Goal: Task Accomplishment & Management: Complete application form

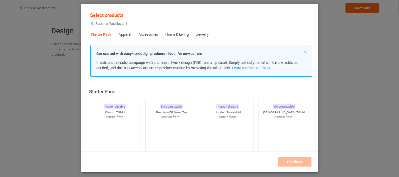
scroll to position [7, 0]
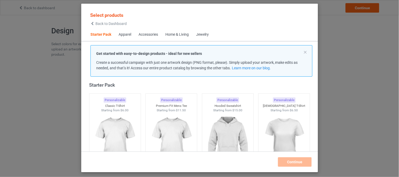
click at [177, 35] on div "Home & Living" at bounding box center [176, 34] width 23 height 5
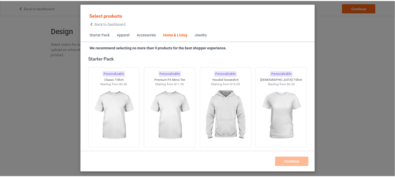
scroll to position [2372, 0]
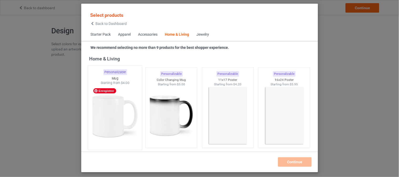
click at [119, 113] on img at bounding box center [114, 116] width 49 height 62
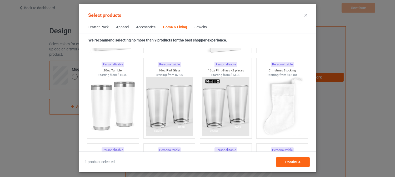
scroll to position [3915, 0]
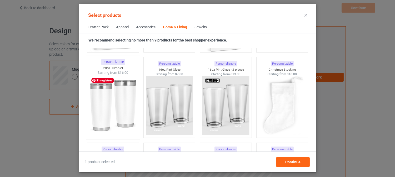
click at [112, 107] on img at bounding box center [112, 106] width 49 height 62
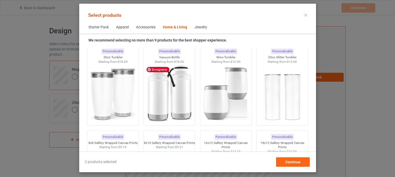
scroll to position [4442, 0]
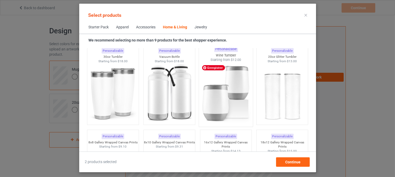
click at [219, 102] on img at bounding box center [225, 93] width 49 height 62
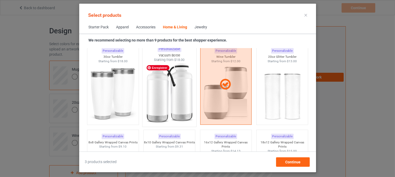
click at [153, 99] on img at bounding box center [168, 93] width 49 height 62
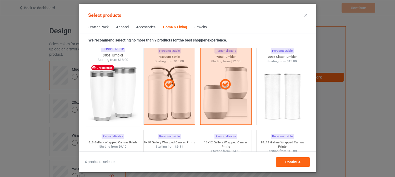
click at [103, 91] on img at bounding box center [112, 93] width 49 height 62
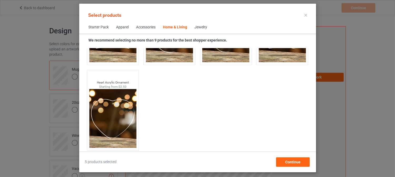
scroll to position [5700, 0]
click at [279, 158] on div "Continue" at bounding box center [293, 162] width 34 height 9
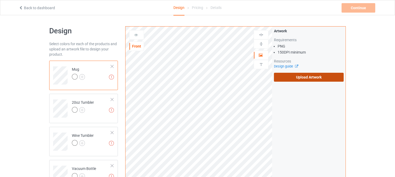
click at [299, 78] on label "Upload Artwork" at bounding box center [309, 77] width 70 height 9
click at [0, 0] on input "Upload Artwork" at bounding box center [0, 0] width 0 height 0
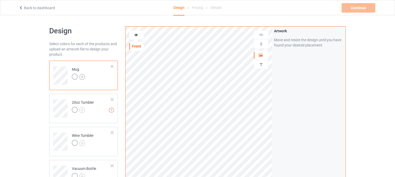
click at [82, 76] on img at bounding box center [82, 77] width 6 height 6
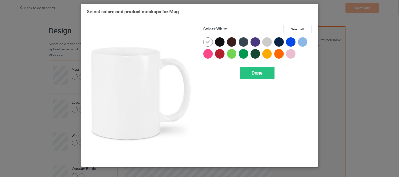
click at [210, 42] on icon at bounding box center [208, 42] width 5 height 5
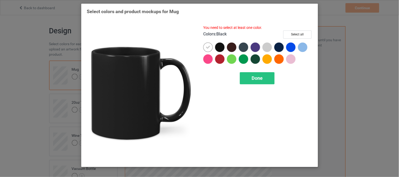
click at [220, 46] on div at bounding box center [219, 47] width 9 height 9
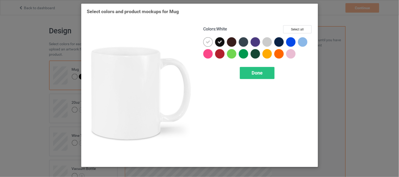
click at [207, 45] on div at bounding box center [207, 41] width 9 height 9
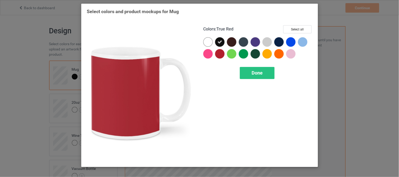
click at [220, 54] on div at bounding box center [219, 53] width 9 height 9
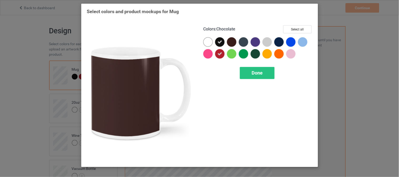
click at [233, 42] on div at bounding box center [231, 41] width 9 height 9
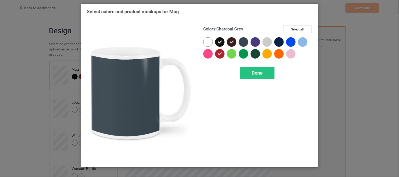
click at [242, 42] on div at bounding box center [243, 41] width 9 height 9
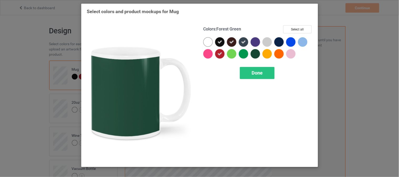
click at [254, 53] on div at bounding box center [255, 53] width 9 height 9
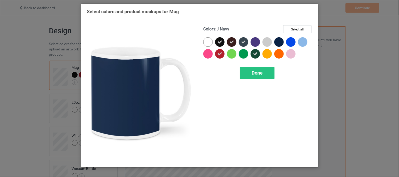
click at [279, 40] on div at bounding box center [278, 41] width 9 height 9
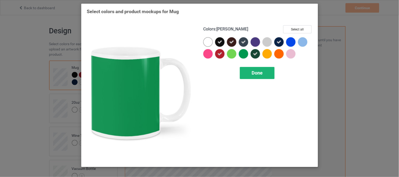
click at [251, 72] on div "Done" at bounding box center [257, 73] width 35 height 12
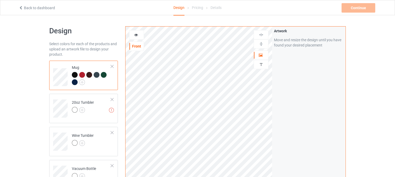
click at [137, 34] on icon at bounding box center [136, 34] width 4 height 4
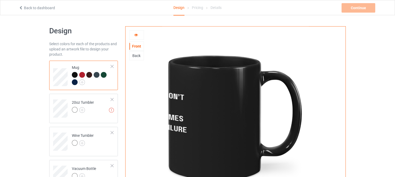
click at [137, 57] on div "Back" at bounding box center [136, 55] width 14 height 5
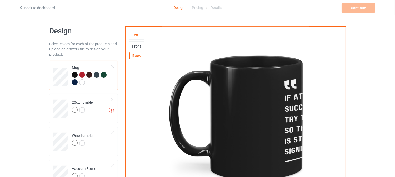
click at [137, 47] on div "Front" at bounding box center [136, 46] width 14 height 5
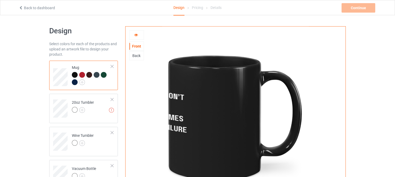
click at [134, 57] on div "Back" at bounding box center [136, 55] width 14 height 5
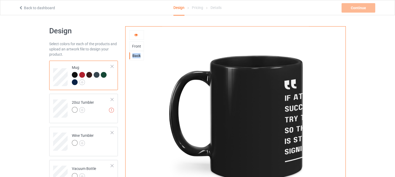
click at [134, 57] on div "Back" at bounding box center [136, 55] width 14 height 5
click at [138, 38] on div at bounding box center [136, 34] width 15 height 9
click at [136, 33] on icon at bounding box center [136, 34] width 4 height 4
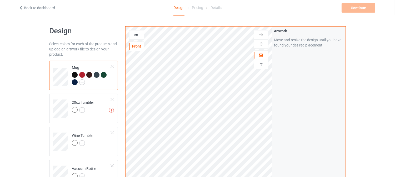
click at [68, 116] on div "Design Select colors for each of the products and upload an artwork file to des…" at bounding box center [197, 178] width 304 height 311
click at [135, 36] on icon at bounding box center [136, 34] width 4 height 4
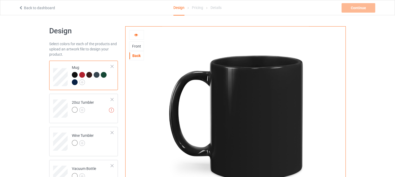
click at [136, 44] on div "Front" at bounding box center [136, 46] width 14 height 5
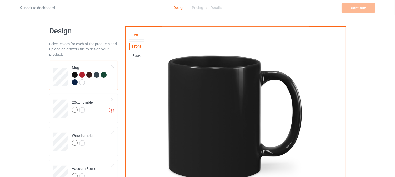
click at [135, 56] on div "Back" at bounding box center [136, 55] width 14 height 5
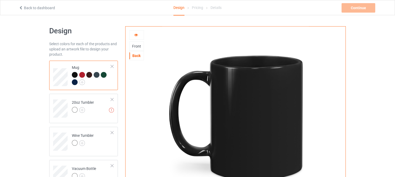
click at [138, 47] on div "Front" at bounding box center [136, 46] width 14 height 5
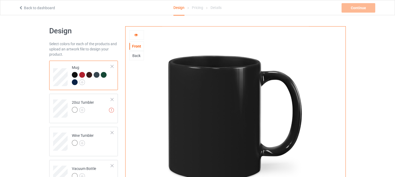
click at [138, 36] on icon at bounding box center [136, 34] width 4 height 4
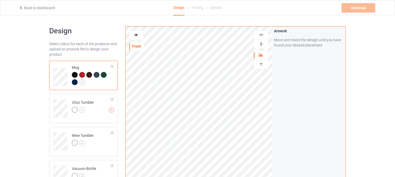
click at [135, 36] on icon at bounding box center [136, 34] width 4 height 4
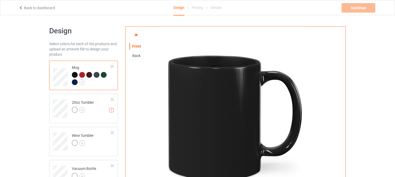
click at [135, 34] on icon at bounding box center [136, 34] width 4 height 4
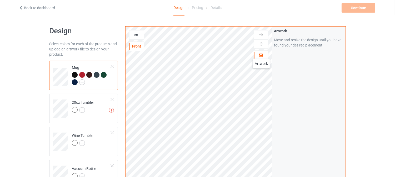
click at [261, 54] on icon at bounding box center [260, 55] width 4 height 4
click at [255, 54] on div at bounding box center [261, 55] width 14 height 5
click at [260, 36] on img at bounding box center [261, 34] width 5 height 5
click at [135, 37] on div at bounding box center [136, 34] width 14 height 5
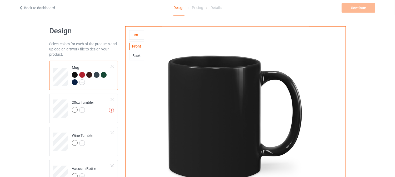
click at [135, 57] on div "Back" at bounding box center [136, 55] width 14 height 5
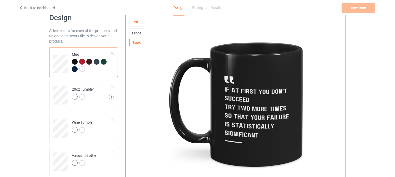
scroll to position [13, 0]
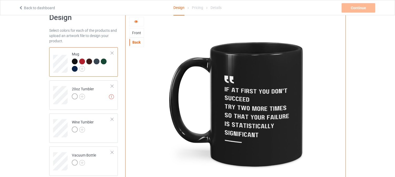
click at [139, 23] on div at bounding box center [136, 21] width 14 height 5
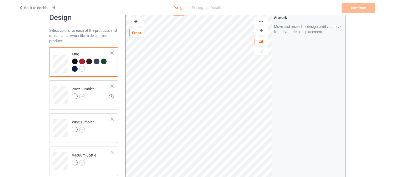
click at [136, 24] on div at bounding box center [136, 21] width 15 height 9
click at [137, 21] on icon at bounding box center [136, 21] width 4 height 4
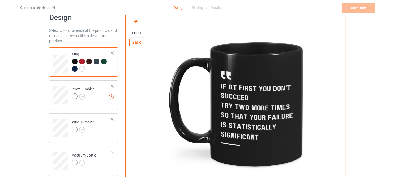
click at [134, 23] on div at bounding box center [136, 21] width 14 height 5
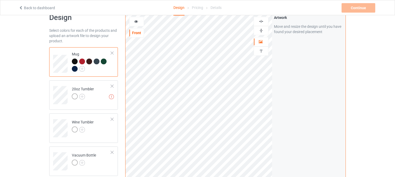
click at [136, 20] on icon at bounding box center [136, 21] width 4 height 4
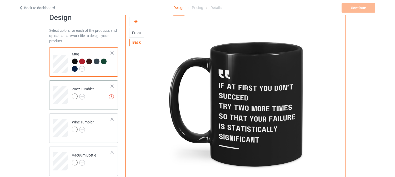
click at [91, 97] on div at bounding box center [83, 97] width 22 height 7
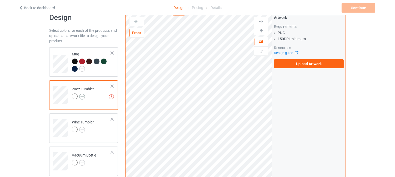
click at [82, 97] on img at bounding box center [82, 97] width 6 height 6
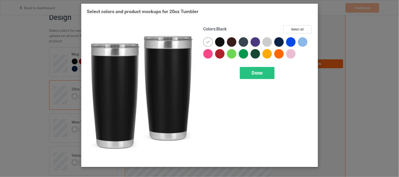
click at [220, 42] on div at bounding box center [219, 41] width 9 height 9
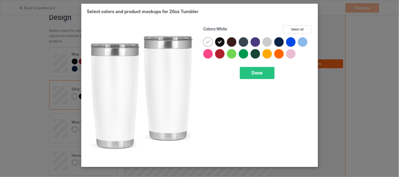
click at [212, 42] on div at bounding box center [207, 41] width 9 height 9
click at [210, 42] on div at bounding box center [207, 41] width 9 height 9
click at [211, 44] on div at bounding box center [209, 43] width 12 height 12
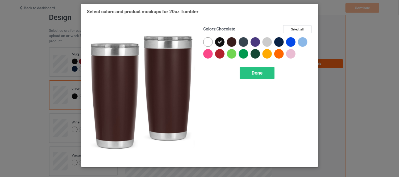
click at [233, 43] on div at bounding box center [231, 41] width 9 height 9
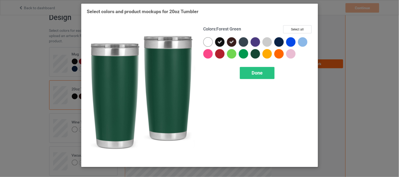
click at [255, 54] on div at bounding box center [255, 53] width 9 height 9
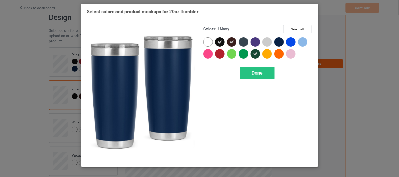
click at [280, 42] on div at bounding box center [278, 41] width 9 height 9
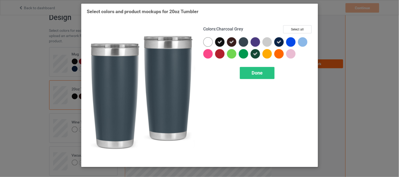
click at [243, 43] on div at bounding box center [243, 41] width 9 height 9
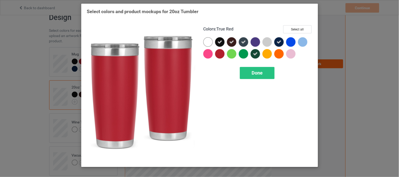
click at [219, 54] on div at bounding box center [219, 53] width 9 height 9
click at [249, 74] on div "Done" at bounding box center [257, 73] width 35 height 12
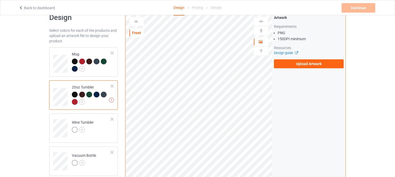
click at [136, 22] on icon at bounding box center [136, 21] width 4 height 4
click at [135, 24] on div at bounding box center [136, 21] width 15 height 9
click at [297, 66] on label "Upload Artwork" at bounding box center [309, 63] width 70 height 9
click at [0, 0] on input "Upload Artwork" at bounding box center [0, 0] width 0 height 0
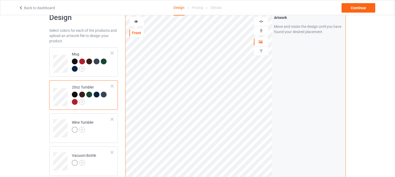
click at [138, 23] on div at bounding box center [136, 21] width 14 height 5
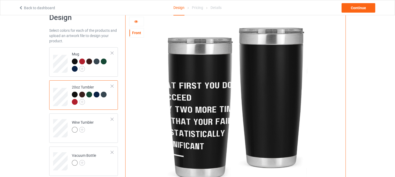
click at [137, 21] on icon at bounding box center [136, 21] width 4 height 4
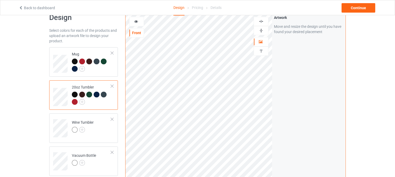
click at [135, 20] on icon at bounding box center [136, 21] width 4 height 4
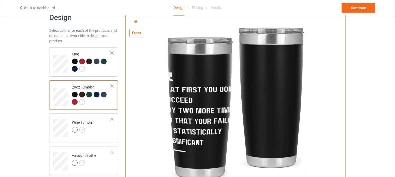
click at [135, 21] on icon at bounding box center [136, 21] width 4 height 4
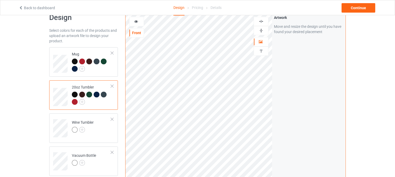
click at [134, 24] on div at bounding box center [136, 21] width 14 height 5
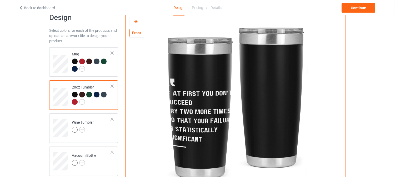
click at [134, 24] on div at bounding box center [136, 21] width 14 height 5
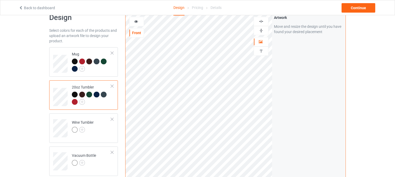
click at [137, 23] on icon at bounding box center [136, 21] width 4 height 4
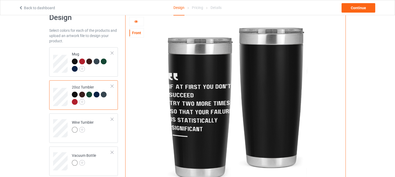
click at [134, 21] on icon at bounding box center [136, 21] width 4 height 4
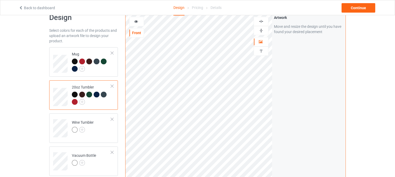
click at [135, 22] on icon at bounding box center [136, 21] width 4 height 4
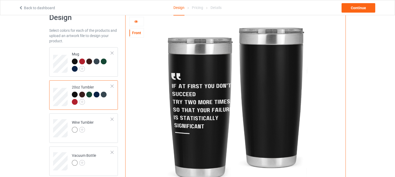
click at [135, 22] on icon at bounding box center [136, 21] width 4 height 4
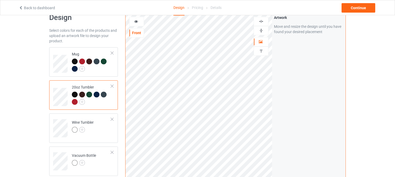
click at [135, 24] on div at bounding box center [136, 21] width 14 height 5
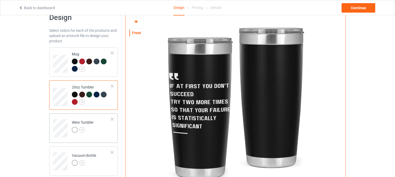
click at [93, 131] on div at bounding box center [83, 130] width 22 height 7
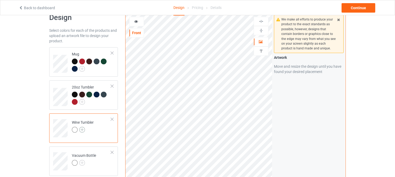
click at [81, 131] on img at bounding box center [82, 130] width 6 height 6
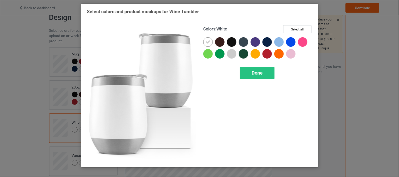
click at [206, 40] on icon at bounding box center [208, 42] width 5 height 5
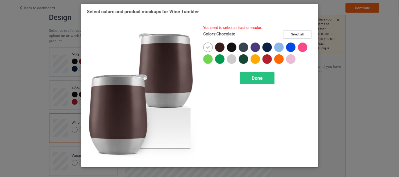
click at [219, 48] on div at bounding box center [219, 47] width 9 height 9
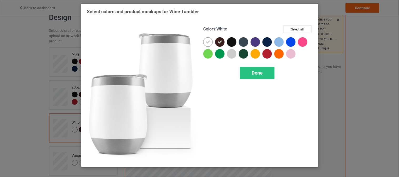
click at [210, 44] on icon at bounding box center [208, 42] width 5 height 5
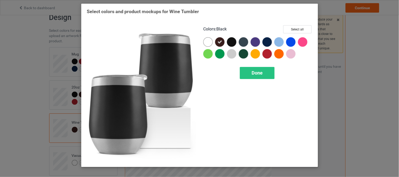
click at [232, 42] on div at bounding box center [231, 41] width 9 height 9
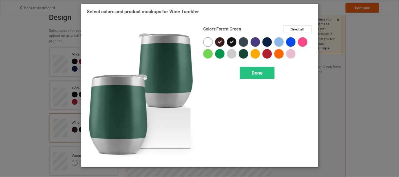
click at [244, 54] on div at bounding box center [243, 53] width 9 height 9
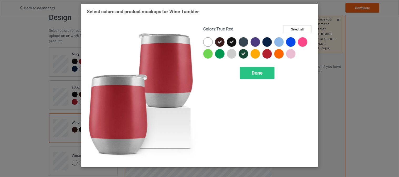
click at [268, 54] on div at bounding box center [266, 53] width 9 height 9
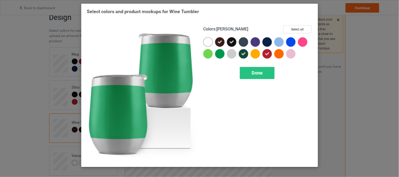
click at [219, 54] on div at bounding box center [219, 53] width 9 height 9
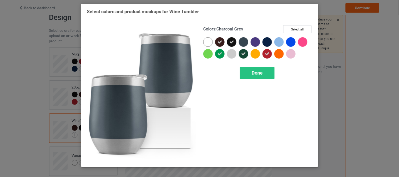
click at [244, 40] on div at bounding box center [243, 41] width 9 height 9
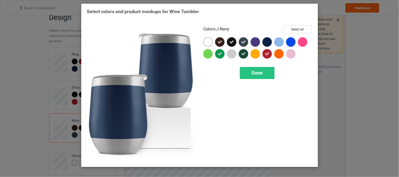
click at [267, 42] on div at bounding box center [266, 41] width 9 height 9
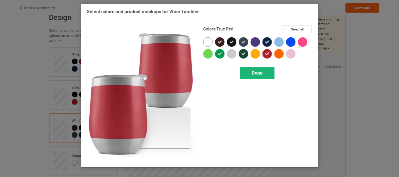
click at [253, 75] on span "Done" at bounding box center [257, 73] width 11 height 6
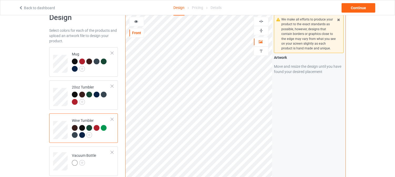
click at [137, 19] on icon at bounding box center [136, 21] width 4 height 4
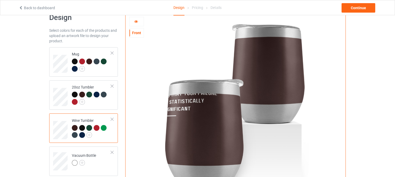
click at [137, 19] on icon at bounding box center [136, 21] width 4 height 4
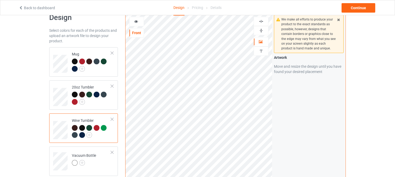
click at [135, 20] on icon at bounding box center [136, 21] width 4 height 4
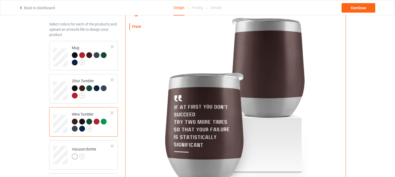
scroll to position [15, 0]
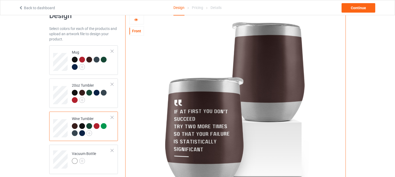
click at [136, 23] on div at bounding box center [136, 19] width 15 height 9
click at [138, 20] on icon at bounding box center [136, 19] width 4 height 4
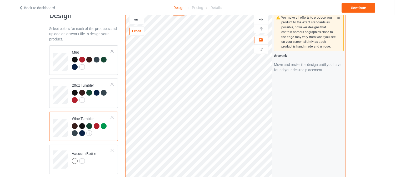
click at [137, 21] on icon at bounding box center [136, 19] width 4 height 4
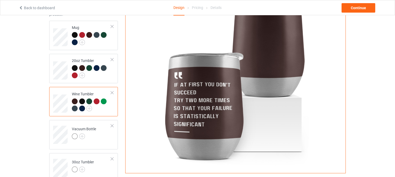
scroll to position [50, 0]
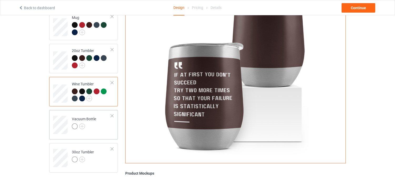
click at [93, 130] on div at bounding box center [84, 127] width 24 height 7
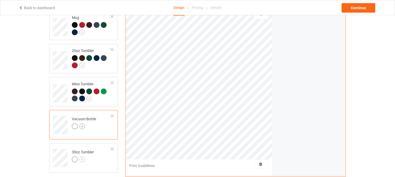
click at [80, 126] on img at bounding box center [82, 127] width 6 height 6
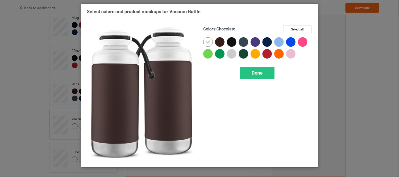
click at [219, 42] on div at bounding box center [219, 41] width 9 height 9
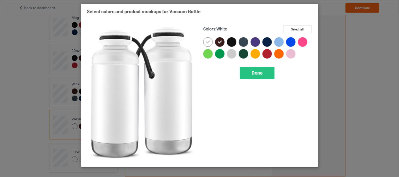
click at [209, 41] on icon at bounding box center [208, 42] width 5 height 5
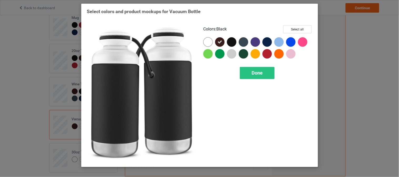
click at [230, 42] on div at bounding box center [231, 41] width 9 height 9
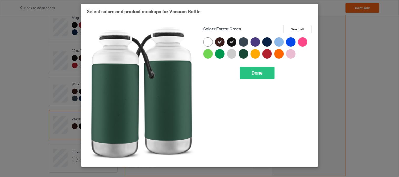
click at [243, 53] on div at bounding box center [243, 53] width 9 height 9
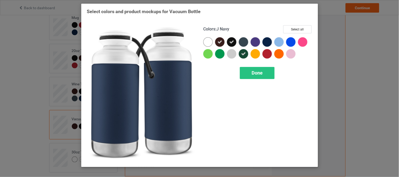
click at [268, 42] on div at bounding box center [266, 41] width 9 height 9
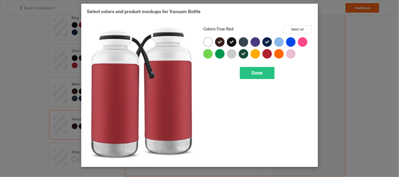
click at [267, 54] on div at bounding box center [266, 53] width 9 height 9
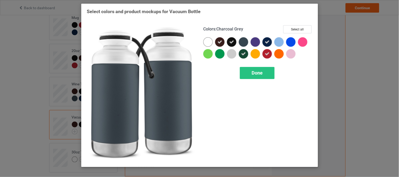
click at [243, 43] on div at bounding box center [243, 41] width 9 height 9
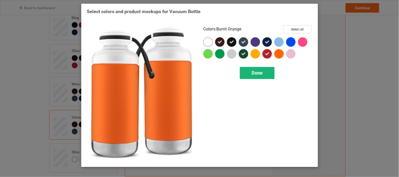
click at [263, 72] on div "Done" at bounding box center [257, 73] width 35 height 12
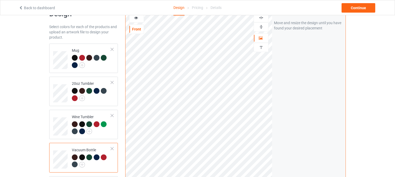
scroll to position [14, 0]
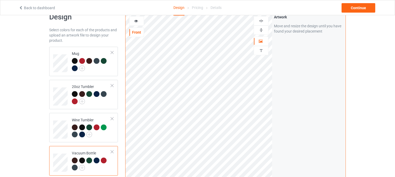
click at [136, 22] on icon at bounding box center [136, 20] width 4 height 4
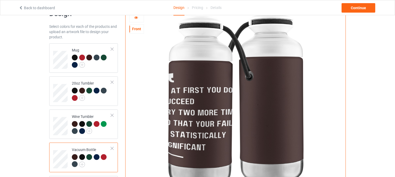
scroll to position [15, 0]
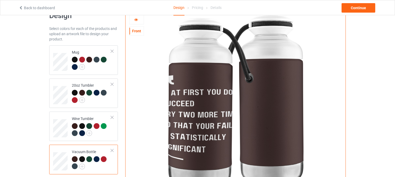
click at [134, 13] on div "Back to dashboard Design Pricing Details Continue" at bounding box center [197, 7] width 365 height 15
click at [135, 18] on icon at bounding box center [136, 19] width 4 height 4
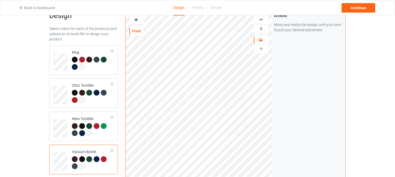
click at [136, 17] on icon at bounding box center [136, 19] width 4 height 4
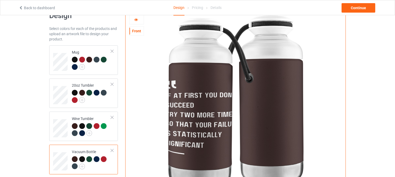
click at [136, 17] on icon at bounding box center [136, 19] width 4 height 4
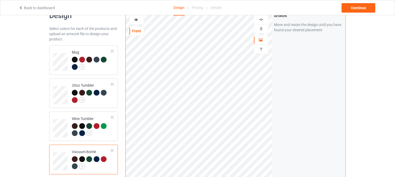
click at [137, 20] on icon at bounding box center [136, 19] width 4 height 4
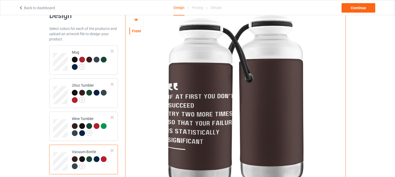
click at [137, 20] on icon at bounding box center [136, 19] width 4 height 4
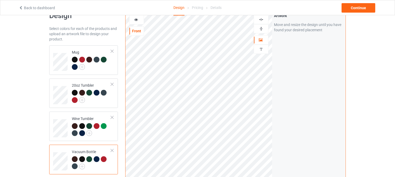
click at [135, 18] on icon at bounding box center [136, 19] width 4 height 4
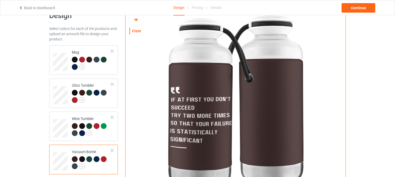
click at [135, 18] on icon at bounding box center [136, 19] width 4 height 4
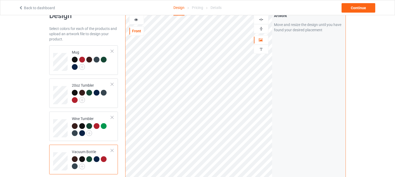
click at [133, 19] on div at bounding box center [136, 19] width 14 height 5
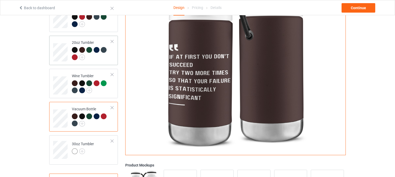
scroll to position [85, 0]
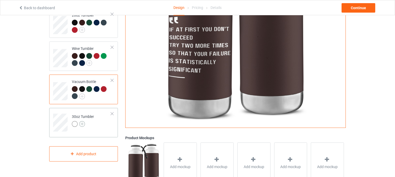
click at [85, 125] on img at bounding box center [82, 124] width 6 height 6
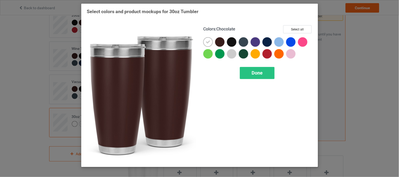
click at [217, 40] on div at bounding box center [219, 41] width 9 height 9
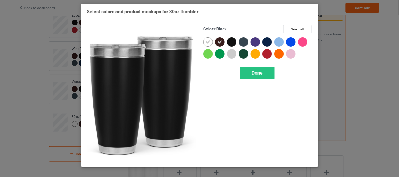
click at [230, 40] on div at bounding box center [231, 41] width 9 height 9
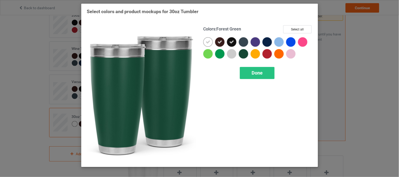
click at [246, 55] on div at bounding box center [243, 53] width 9 height 9
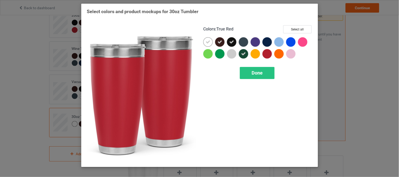
click at [266, 54] on div at bounding box center [266, 53] width 9 height 9
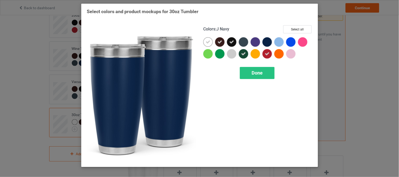
click at [266, 43] on div at bounding box center [266, 41] width 9 height 9
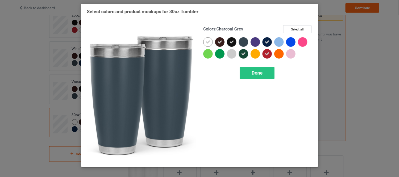
click at [241, 43] on div at bounding box center [243, 41] width 9 height 9
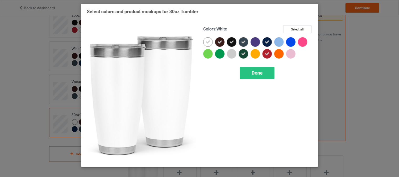
click at [209, 43] on icon at bounding box center [208, 42] width 5 height 5
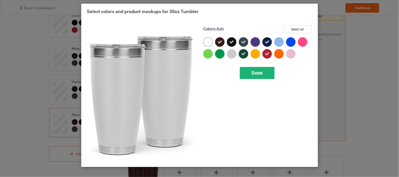
click at [254, 73] on span "Done" at bounding box center [257, 73] width 11 height 6
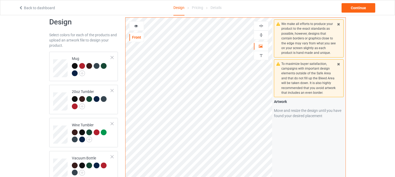
scroll to position [5, 0]
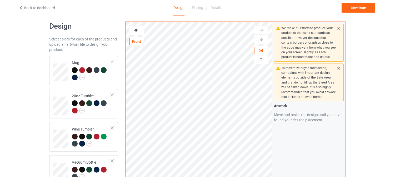
click at [136, 31] on icon at bounding box center [136, 30] width 4 height 4
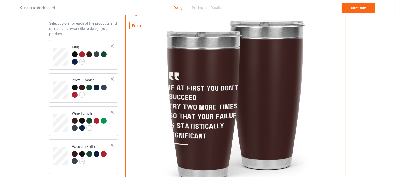
scroll to position [12, 0]
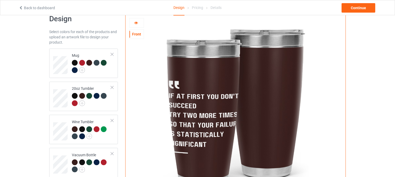
click at [135, 23] on icon at bounding box center [136, 22] width 4 height 4
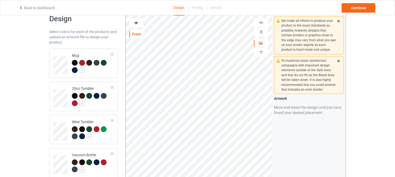
click at [135, 21] on icon at bounding box center [136, 22] width 4 height 4
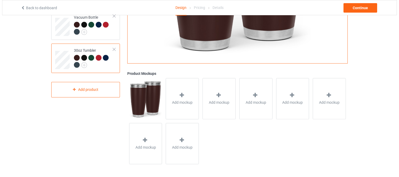
scroll to position [149, 0]
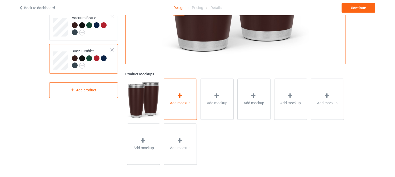
click at [175, 101] on span "Add mockup" at bounding box center [180, 102] width 21 height 5
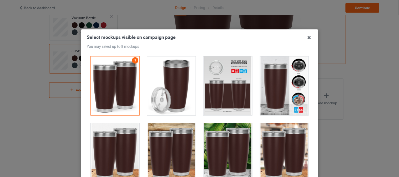
click at [211, 91] on div at bounding box center [228, 86] width 49 height 59
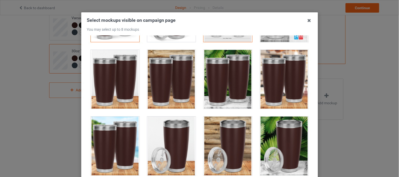
scroll to position [57, 0]
click at [278, 93] on div at bounding box center [284, 79] width 49 height 59
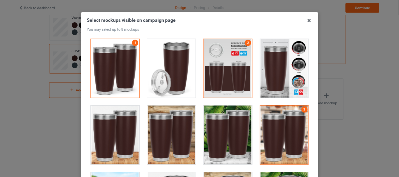
scroll to position [1, 0]
click at [162, 72] on div at bounding box center [171, 68] width 49 height 59
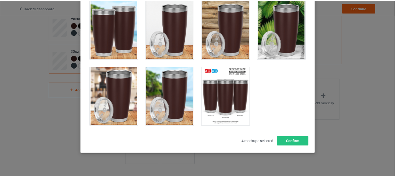
scroll to position [70, 0]
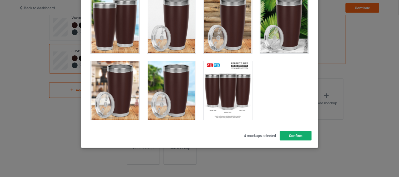
click at [292, 135] on button "Confirm" at bounding box center [296, 135] width 32 height 9
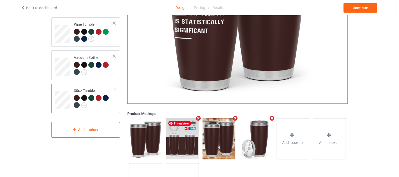
scroll to position [94, 0]
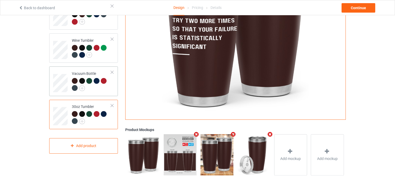
click at [99, 93] on td "Vacuum Bottle" at bounding box center [91, 81] width 45 height 25
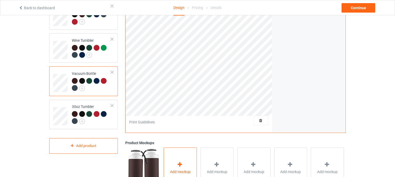
click at [177, 164] on icon at bounding box center [179, 165] width 7 height 6
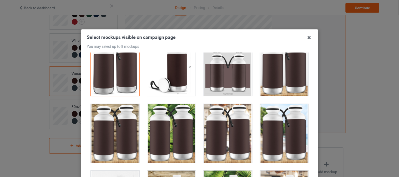
click at [219, 89] on div at bounding box center [228, 66] width 49 height 59
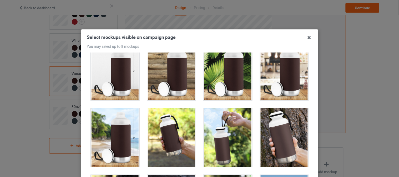
scroll to position [166, 0]
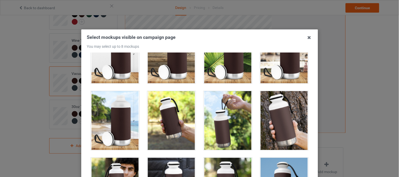
click at [220, 113] on div at bounding box center [228, 120] width 49 height 59
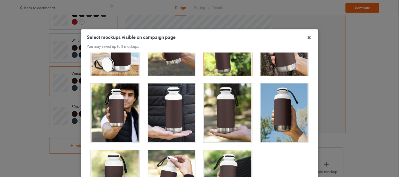
scroll to position [233, 0]
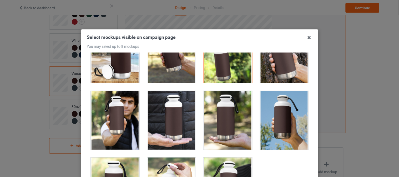
click at [126, 119] on div at bounding box center [115, 120] width 49 height 59
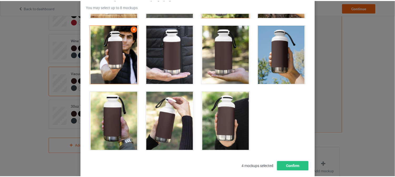
scroll to position [46, 0]
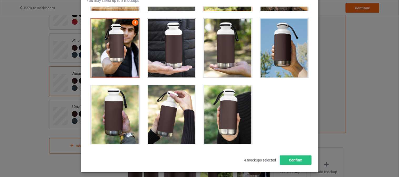
click at [159, 114] on div at bounding box center [171, 114] width 49 height 59
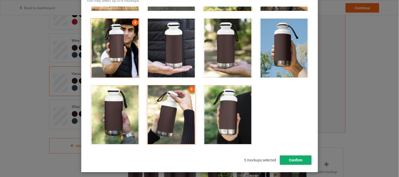
click at [286, 160] on button "Confirm" at bounding box center [296, 160] width 32 height 9
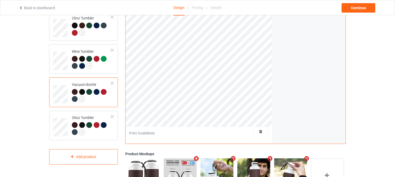
scroll to position [55, 0]
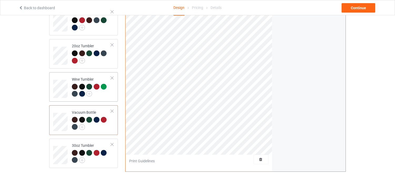
click at [101, 94] on div at bounding box center [91, 91] width 39 height 14
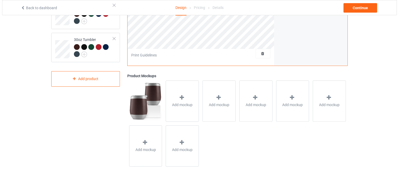
scroll to position [163, 0]
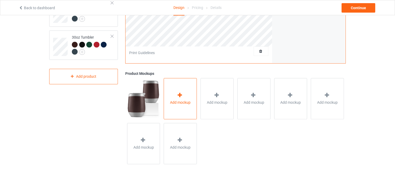
click at [170, 98] on div "Add mockup" at bounding box center [180, 98] width 33 height 41
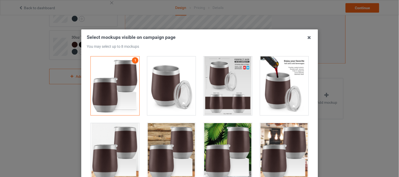
click at [211, 102] on div at bounding box center [228, 86] width 49 height 59
click at [225, 84] on div at bounding box center [228, 86] width 49 height 59
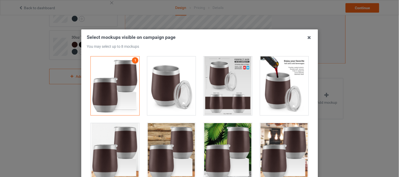
click at [225, 84] on div at bounding box center [228, 86] width 49 height 59
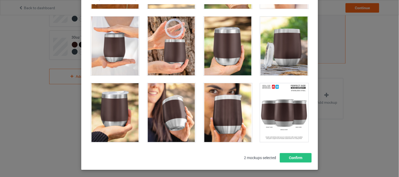
scroll to position [48, 0]
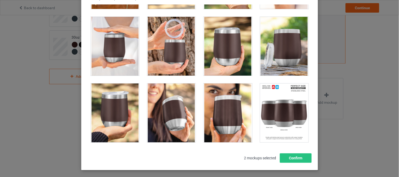
click at [160, 118] on div at bounding box center [171, 113] width 49 height 59
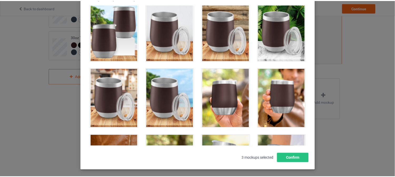
scroll to position [135, 0]
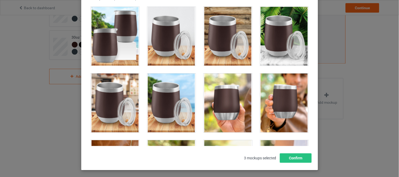
click at [283, 49] on div at bounding box center [284, 36] width 49 height 59
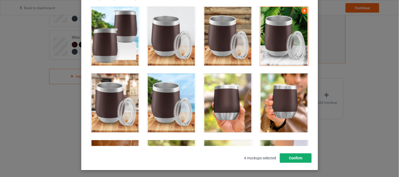
click at [298, 161] on button "Confirm" at bounding box center [296, 158] width 32 height 9
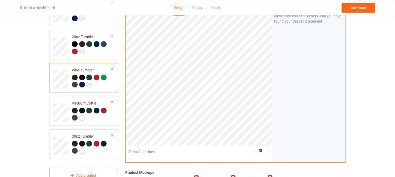
scroll to position [60, 0]
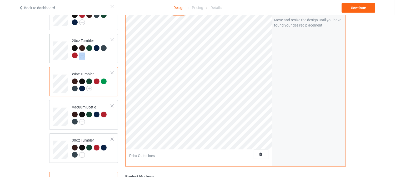
drag, startPoint x: 111, startPoint y: 43, endPoint x: 102, endPoint y: 54, distance: 14.2
click at [107, 50] on td "20oz Tumbler" at bounding box center [91, 48] width 45 height 25
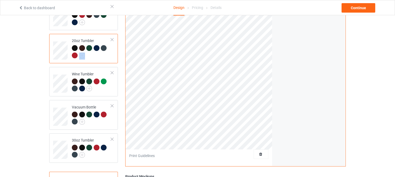
click at [102, 54] on div at bounding box center [91, 52] width 39 height 14
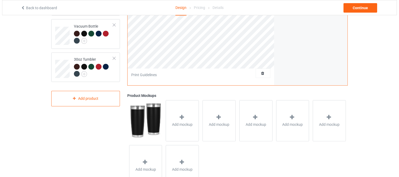
scroll to position [151, 0]
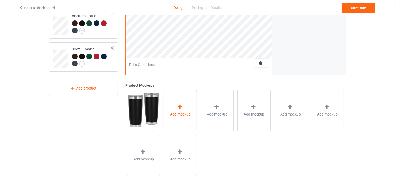
click at [180, 112] on span "Add mockup" at bounding box center [180, 114] width 21 height 5
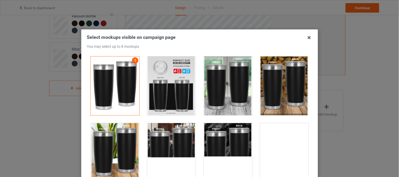
click at [172, 97] on div at bounding box center [171, 86] width 49 height 59
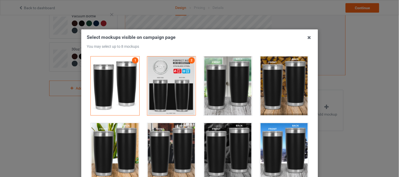
click at [223, 88] on div at bounding box center [228, 86] width 49 height 59
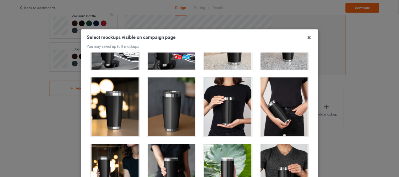
scroll to position [652, 0]
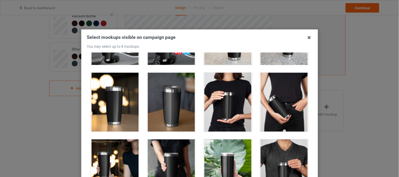
click at [220, 105] on div at bounding box center [228, 102] width 49 height 59
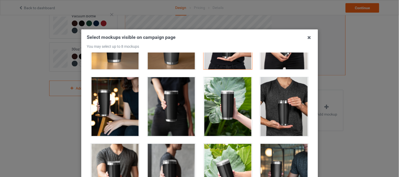
scroll to position [712, 0]
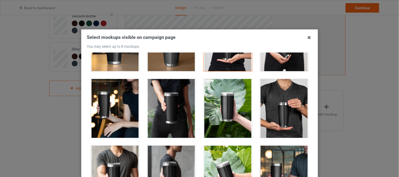
click at [110, 116] on div at bounding box center [115, 108] width 49 height 59
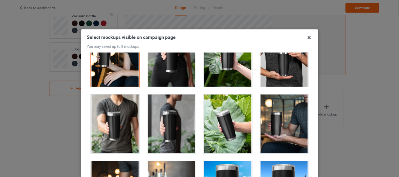
scroll to position [821, 0]
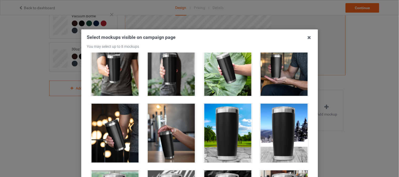
click at [111, 143] on div at bounding box center [115, 133] width 49 height 59
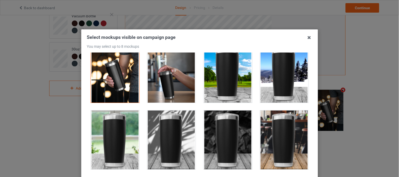
click at [153, 95] on div at bounding box center [171, 73] width 49 height 59
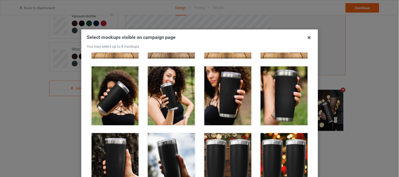
scroll to position [1392, 0]
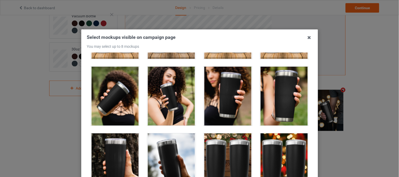
click at [169, 95] on div at bounding box center [171, 96] width 49 height 59
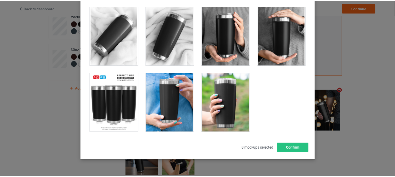
scroll to position [70, 0]
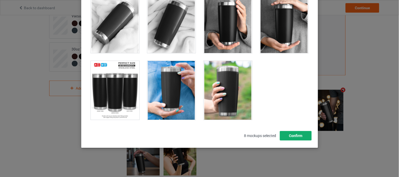
click at [294, 135] on button "Confirm" at bounding box center [296, 135] width 32 height 9
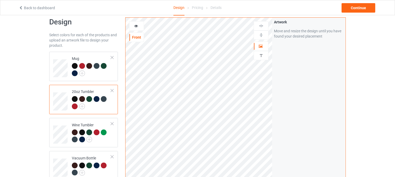
scroll to position [0, 0]
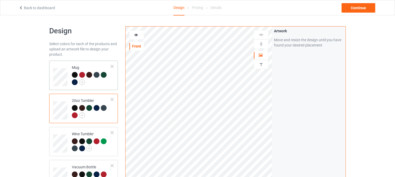
click at [97, 84] on div at bounding box center [91, 79] width 39 height 14
click at [97, 119] on div at bounding box center [91, 112] width 39 height 14
click at [104, 85] on div at bounding box center [91, 79] width 39 height 14
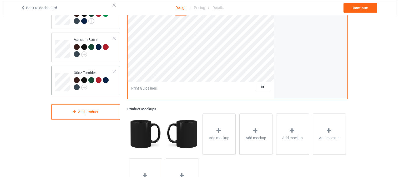
scroll to position [128, 0]
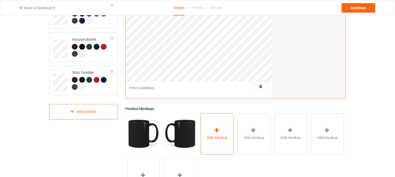
click at [232, 120] on div "Add mockup" at bounding box center [216, 133] width 33 height 41
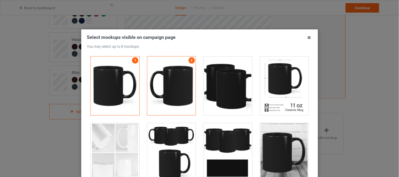
click at [274, 84] on div at bounding box center [284, 86] width 49 height 59
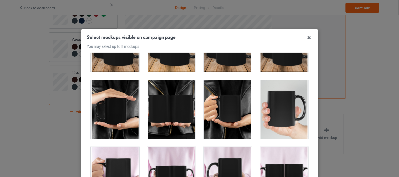
scroll to position [445, 0]
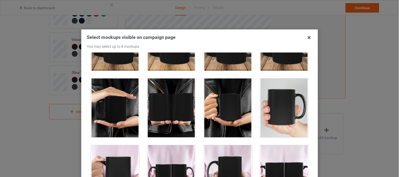
click at [229, 121] on div at bounding box center [228, 108] width 49 height 59
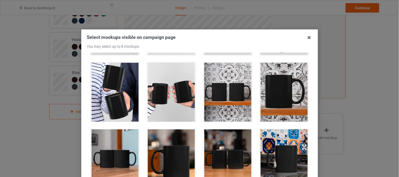
scroll to position [794, 0]
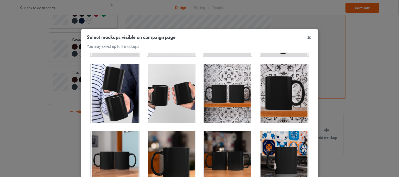
click at [267, 97] on div at bounding box center [284, 93] width 49 height 59
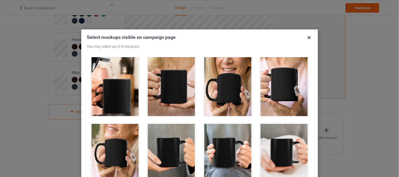
scroll to position [1134, 0]
click at [222, 98] on div at bounding box center [228, 87] width 49 height 59
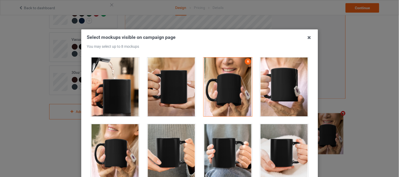
click at [95, 104] on div at bounding box center [115, 87] width 49 height 59
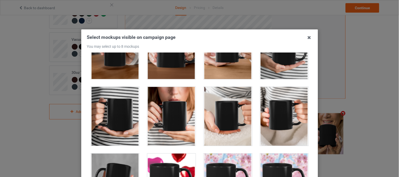
scroll to position [1573, 0]
click at [154, 111] on div at bounding box center [171, 116] width 49 height 59
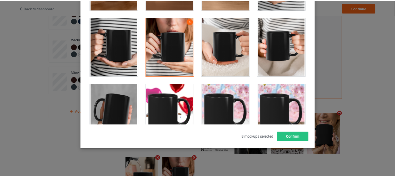
scroll to position [70, 0]
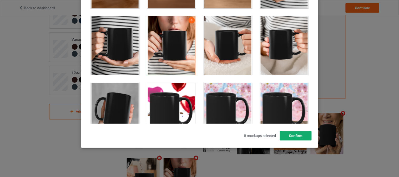
click at [290, 137] on button "Confirm" at bounding box center [296, 135] width 32 height 9
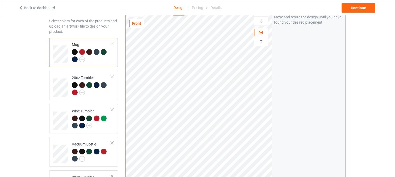
scroll to position [23, 0]
click at [364, 7] on div "Continue" at bounding box center [358, 7] width 34 height 9
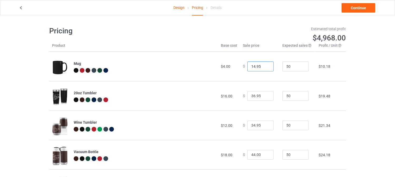
drag, startPoint x: 252, startPoint y: 66, endPoint x: 246, endPoint y: 67, distance: 6.4
click at [247, 67] on input "14.95" at bounding box center [260, 67] width 26 height 10
type input "8.95"
drag, startPoint x: 252, startPoint y: 95, endPoint x: 247, endPoint y: 96, distance: 4.4
click at [247, 96] on input "36.95" at bounding box center [260, 96] width 26 height 10
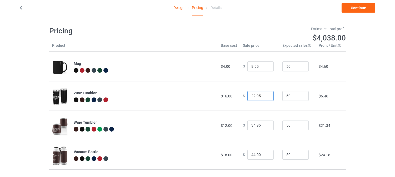
type input "22.95"
drag, startPoint x: 252, startPoint y: 124, endPoint x: 245, endPoint y: 125, distance: 7.6
click at [247, 125] on input "34.95" at bounding box center [260, 126] width 26 height 10
type input "21.95"
drag, startPoint x: 252, startPoint y: 154, endPoint x: 246, endPoint y: 156, distance: 5.6
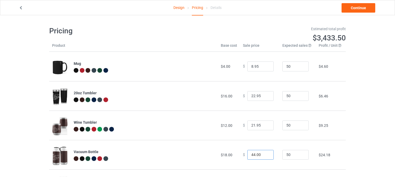
click at [247, 156] on input "44.00" at bounding box center [260, 155] width 26 height 10
type input "23.00"
click at [354, 8] on link "Continue" at bounding box center [358, 7] width 34 height 9
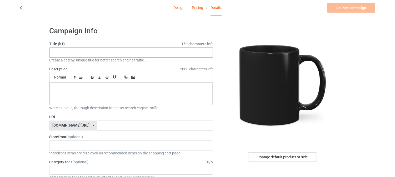
click at [104, 55] on input "text" at bounding box center [131, 53] width 164 height 10
paste input "Funny If at First You Don't Succeed Try Two More Times Stainless Steel Insulate…"
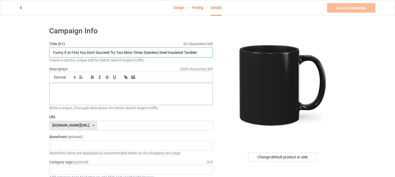
drag, startPoint x: 199, startPoint y: 52, endPoint x: 145, endPoint y: 48, distance: 54.6
click at [145, 48] on input "Funny If at First You Don't Succeed Try Two More Times Stainless Steel Insulate…" at bounding box center [131, 53] width 164 height 10
type input "Funny If at First You Don't Succeed Try Two More Times"
click at [122, 94] on div at bounding box center [130, 94] width 163 height 22
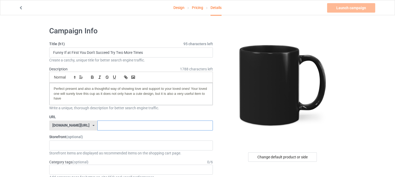
click at [100, 128] on input "text" at bounding box center [154, 126] width 115 height 10
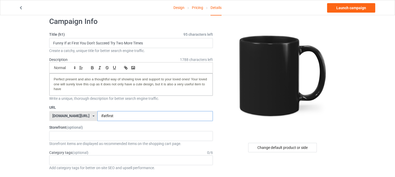
scroll to position [12, 0]
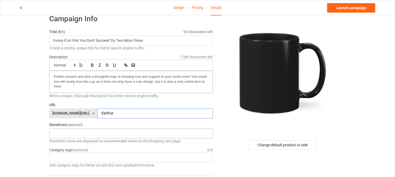
type input "ifatfirst"
click at [89, 131] on div "InkSpire : Custom Apparel and Gifts That Inspire 64cfad196bdd59002f2c0493" at bounding box center [131, 134] width 164 height 10
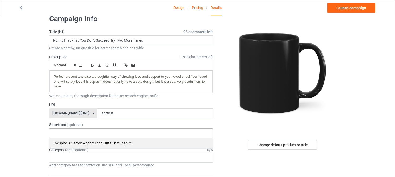
click at [81, 143] on div "InkSpire : Custom Apparel and Gifts That Inspire" at bounding box center [130, 143] width 163 height 10
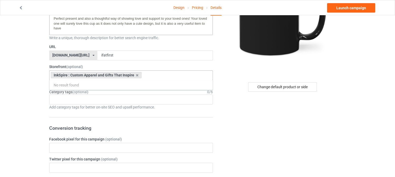
scroll to position [74, 0]
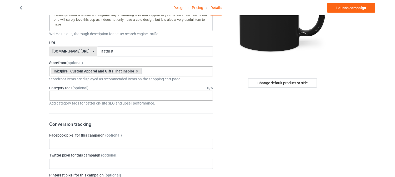
click at [85, 95] on div "Age > [DEMOGRAPHIC_DATA] > 1 Age > [DEMOGRAPHIC_DATA] Months > 1 Month Age > [D…" at bounding box center [131, 96] width 164 height 10
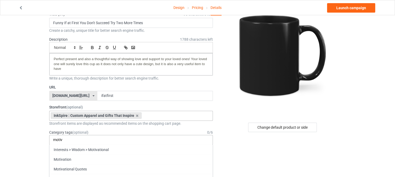
scroll to position [32, 0]
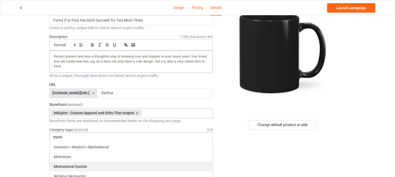
type input "motiv"
click at [64, 169] on div "Motivational Quotes" at bounding box center [130, 167] width 163 height 10
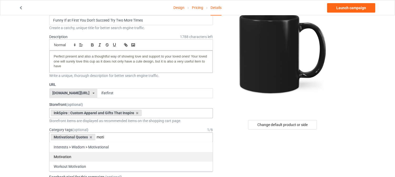
type input "moti"
click at [72, 158] on div "Motivation" at bounding box center [130, 157] width 163 height 10
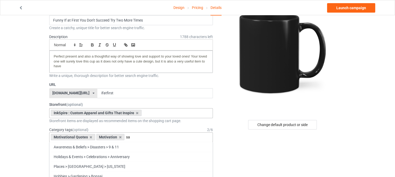
type input "s"
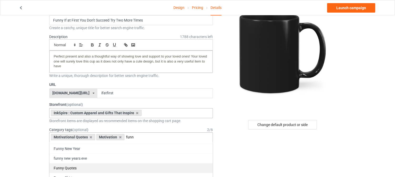
type input "funn"
click at [68, 169] on div "Funny Quotes" at bounding box center [130, 168] width 163 height 10
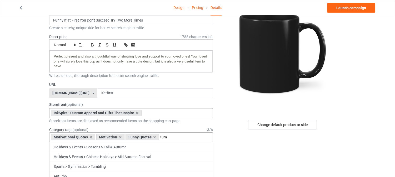
scroll to position [0, 0]
type input "t"
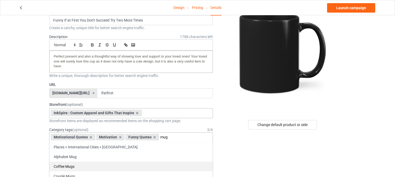
type input "mug"
click at [66, 169] on div "Coffee Mugs" at bounding box center [130, 167] width 163 height 10
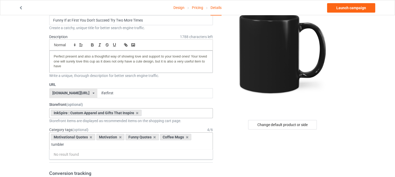
click at [68, 147] on input "tumbler" at bounding box center [60, 145] width 19 height 4
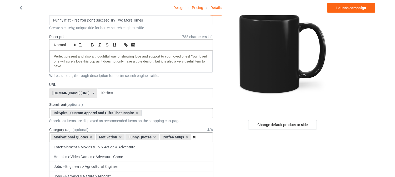
type input "t"
type input "s"
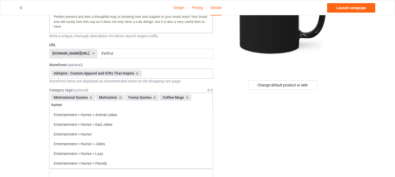
scroll to position [75, 0]
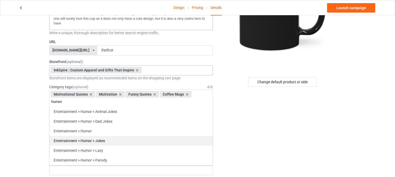
type input "humor"
click at [76, 143] on div "Entertainment > Humor > Jokes" at bounding box center [130, 141] width 163 height 10
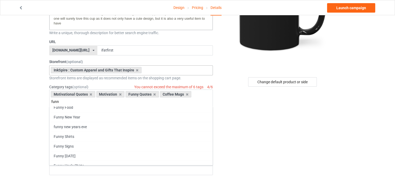
scroll to position [0, 0]
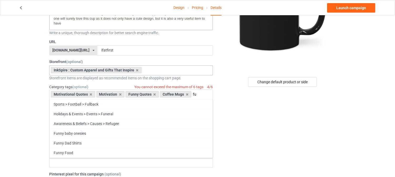
type input "f"
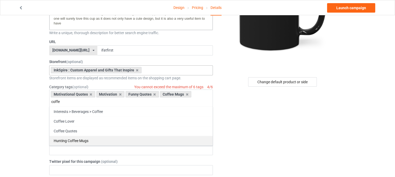
type input "coffe"
click at [74, 142] on div "Hunting Coffee Mugs" at bounding box center [130, 141] width 163 height 10
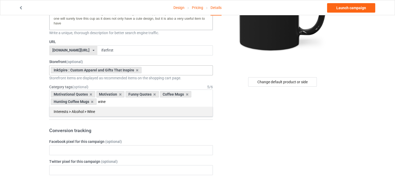
type input "wine"
click at [93, 115] on div "Interests > Alcohol > Wine" at bounding box center [130, 112] width 163 height 10
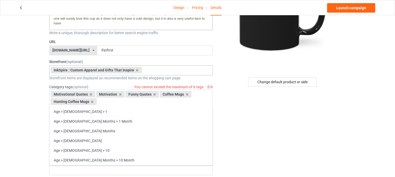
type input "e"
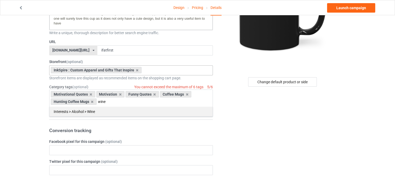
type input "wine"
click at [61, 114] on div "Interests > Alcohol > Wine" at bounding box center [130, 112] width 163 height 10
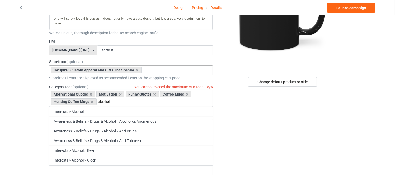
type input "alcohol"
click at [61, 114] on div "Interests > Alcohol" at bounding box center [130, 112] width 163 height 10
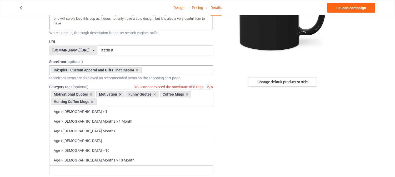
click at [119, 95] on icon at bounding box center [120, 94] width 3 height 3
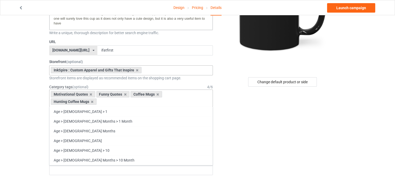
click at [112, 101] on div "Motivational Quotes Funny Quotes Coffee Mugs Hunting Coffee Mugs Age > [DEMOGRA…" at bounding box center [131, 98] width 164 height 17
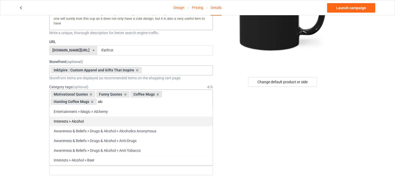
type input "alc"
click at [59, 123] on div "Interests > Alcohol" at bounding box center [130, 121] width 163 height 10
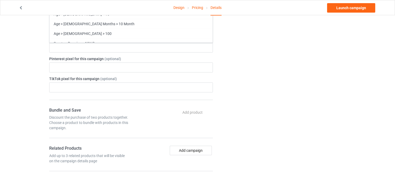
scroll to position [208, 0]
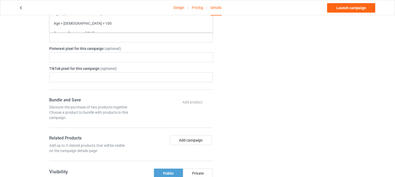
click at [246, 86] on div "Change default product or side" at bounding box center [282, 83] width 133 height 538
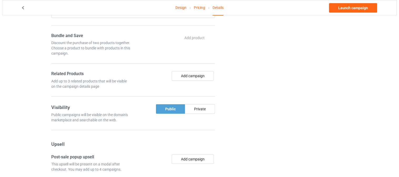
scroll to position [274, 0]
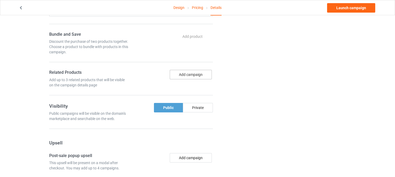
click at [187, 77] on button "Add campaign" at bounding box center [191, 74] width 42 height 9
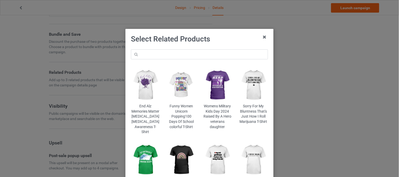
scroll to position [1, 0]
click at [148, 54] on input "text" at bounding box center [199, 54] width 137 height 10
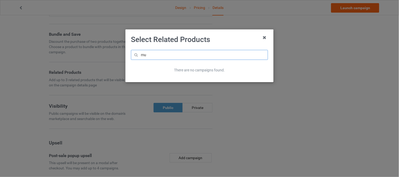
type input "m"
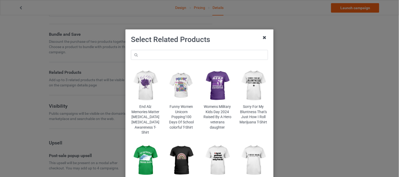
click at [261, 39] on icon at bounding box center [265, 37] width 8 height 8
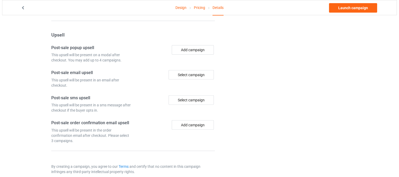
scroll to position [385, 0]
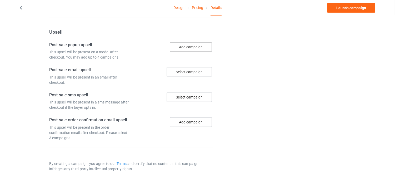
click at [181, 46] on button "Add campaign" at bounding box center [191, 46] width 42 height 9
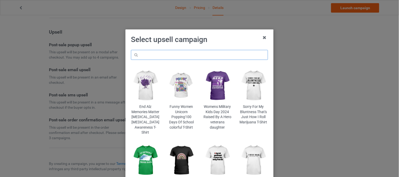
click at [153, 51] on input "text" at bounding box center [199, 55] width 137 height 10
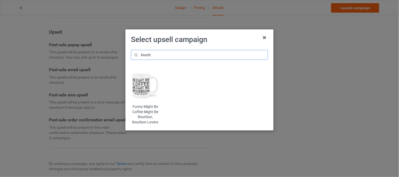
type input "bourb"
click at [142, 83] on img at bounding box center [145, 86] width 29 height 36
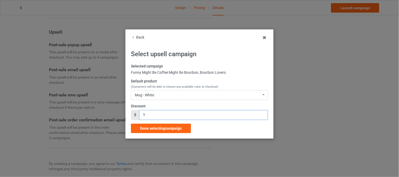
click at [147, 114] on input "1" at bounding box center [203, 115] width 129 height 10
type input "03"
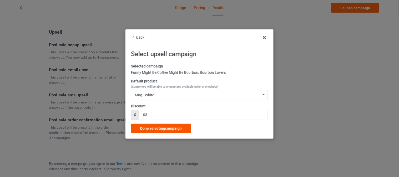
click at [150, 129] on span "Done selecting campaign" at bounding box center [161, 128] width 42 height 4
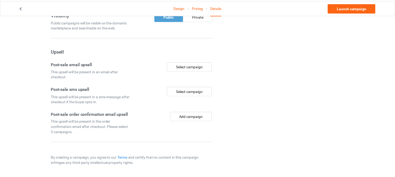
scroll to position [366, 0]
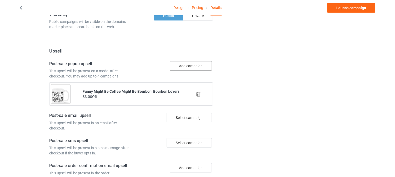
click at [182, 68] on button "Add campaign" at bounding box center [191, 65] width 42 height 9
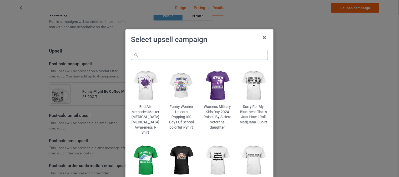
click at [148, 55] on input "text" at bounding box center [199, 55] width 137 height 10
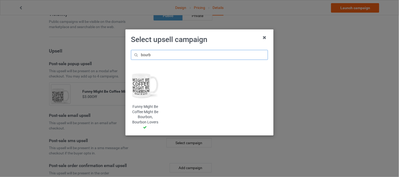
type input "bourb"
click at [141, 92] on img at bounding box center [145, 86] width 29 height 36
click at [141, 83] on img at bounding box center [145, 86] width 29 height 36
click at [145, 119] on div "Funny Might Be Coffee Might Be Bourbon, Bourbon Lovers" at bounding box center [145, 117] width 29 height 26
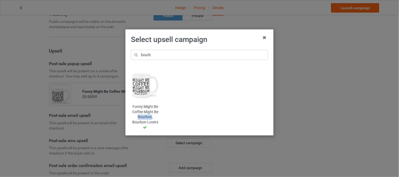
click at [145, 119] on div "Funny Might Be Coffee Might Be Bourbon, Bourbon Lovers" at bounding box center [145, 117] width 29 height 26
click at [266, 38] on icon at bounding box center [265, 37] width 8 height 8
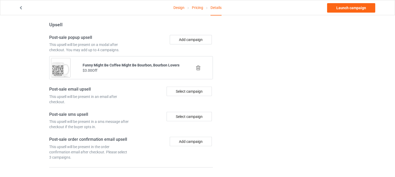
scroll to position [393, 0]
click at [186, 94] on div "Select campaign" at bounding box center [188, 90] width 45 height 9
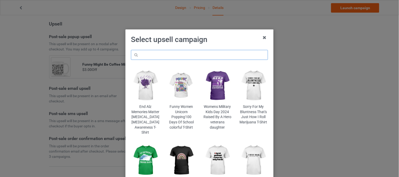
click at [147, 54] on input "text" at bounding box center [199, 55] width 137 height 10
click at [262, 38] on icon at bounding box center [265, 37] width 8 height 8
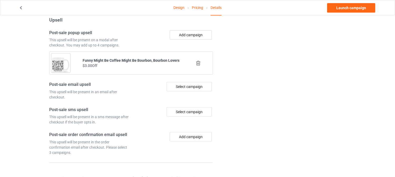
scroll to position [418, 0]
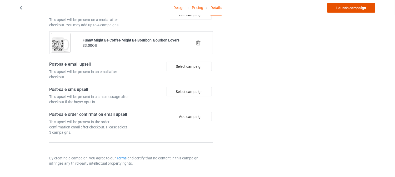
click at [339, 8] on link "Launch campaign" at bounding box center [351, 7] width 48 height 9
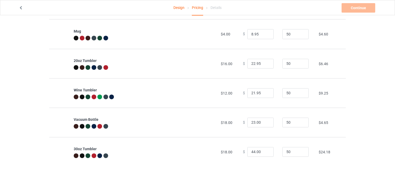
scroll to position [49, 0]
click at [258, 121] on input "23.00" at bounding box center [260, 123] width 26 height 10
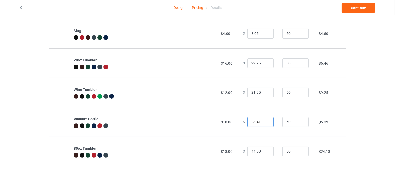
scroll to position [33, 0]
type input "23.95"
click at [346, 8] on link "Continue" at bounding box center [358, 7] width 34 height 9
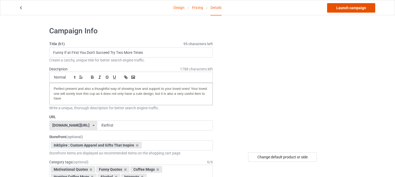
click at [346, 8] on link "Launch campaign" at bounding box center [351, 7] width 48 height 9
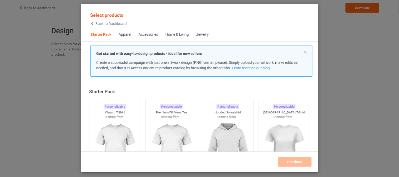
scroll to position [7, 0]
click at [345, 86] on div "Select products Back to Dashboard Starter Pack Apparel Accessories Home & Livin…" at bounding box center [199, 88] width 399 height 177
click at [112, 22] on span "Back to Dashboard" at bounding box center [110, 24] width 31 height 4
